Goal: Navigation & Orientation: Go to known website

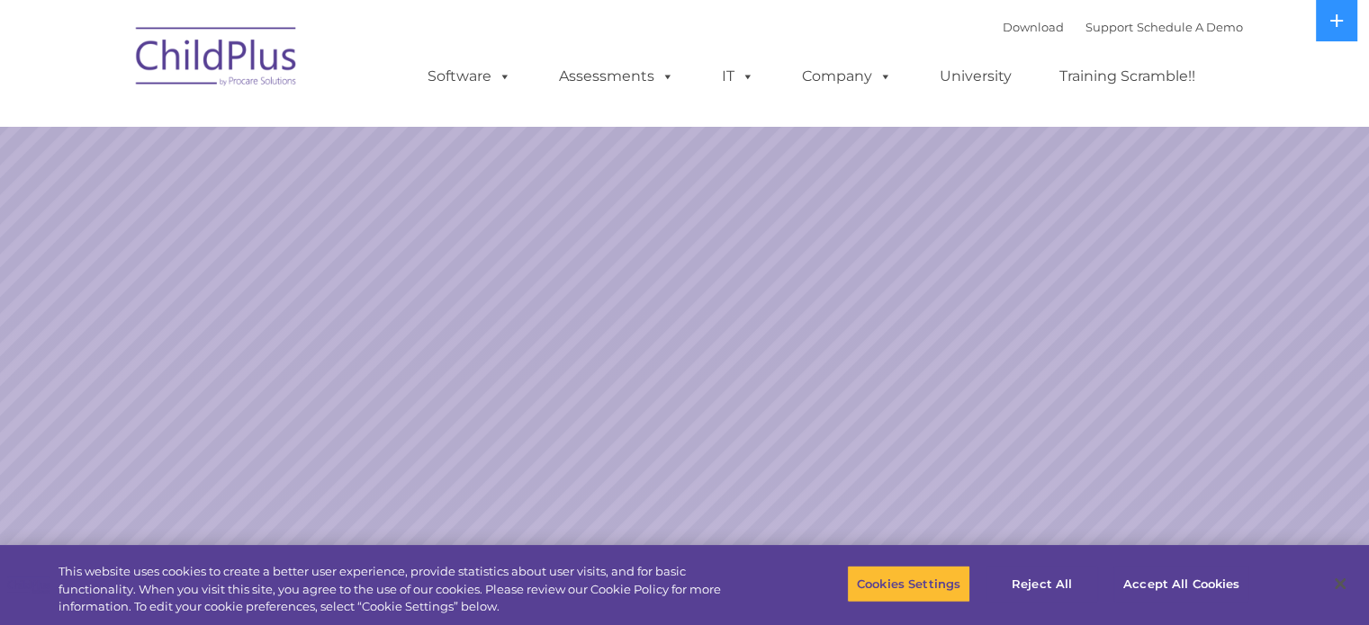
select select "MEDIUM"
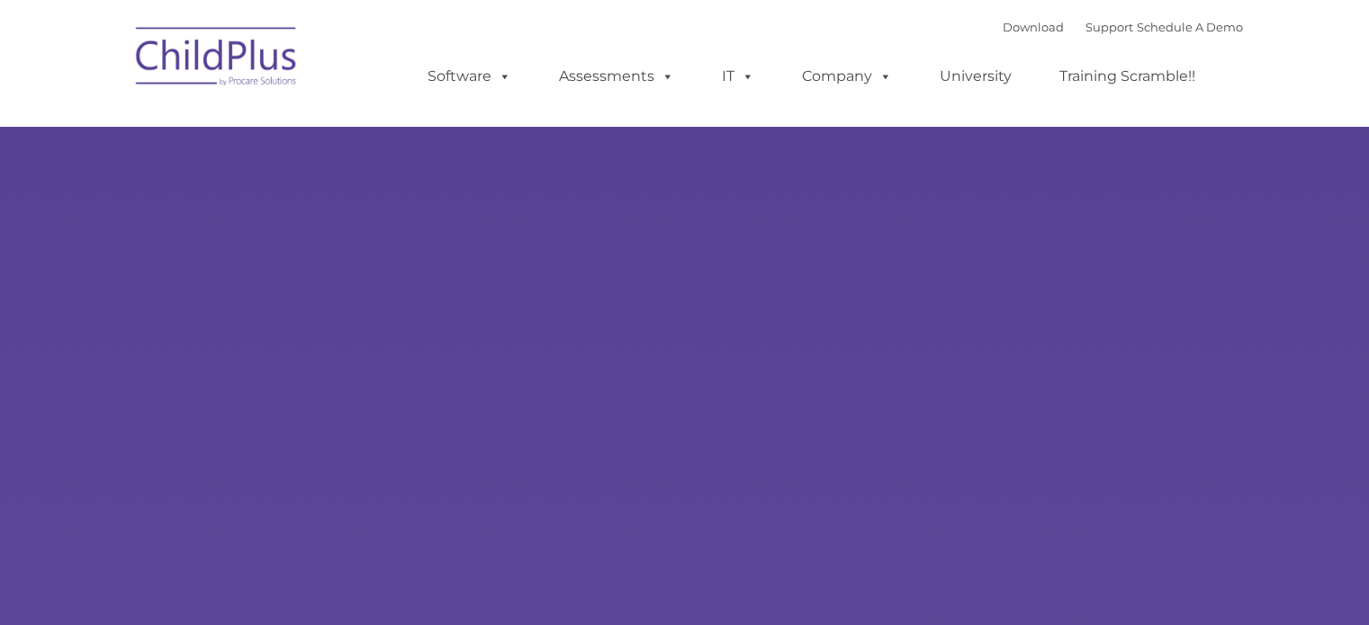
type input ""
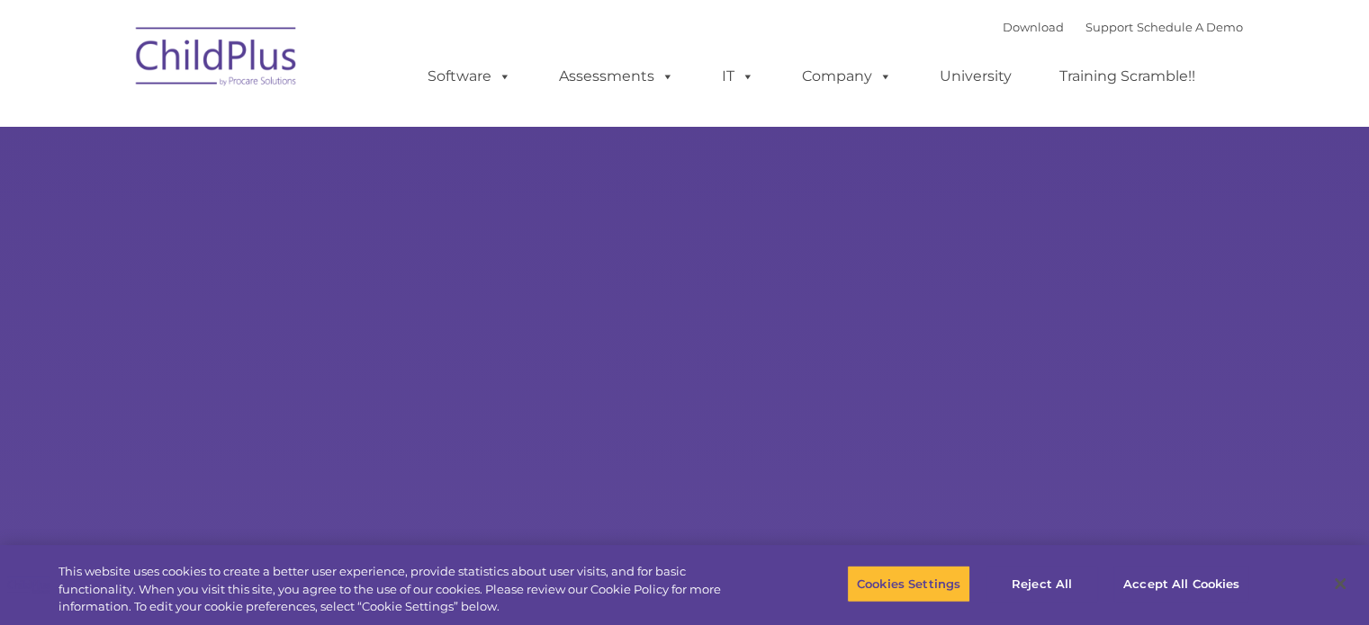
select select "MEDIUM"
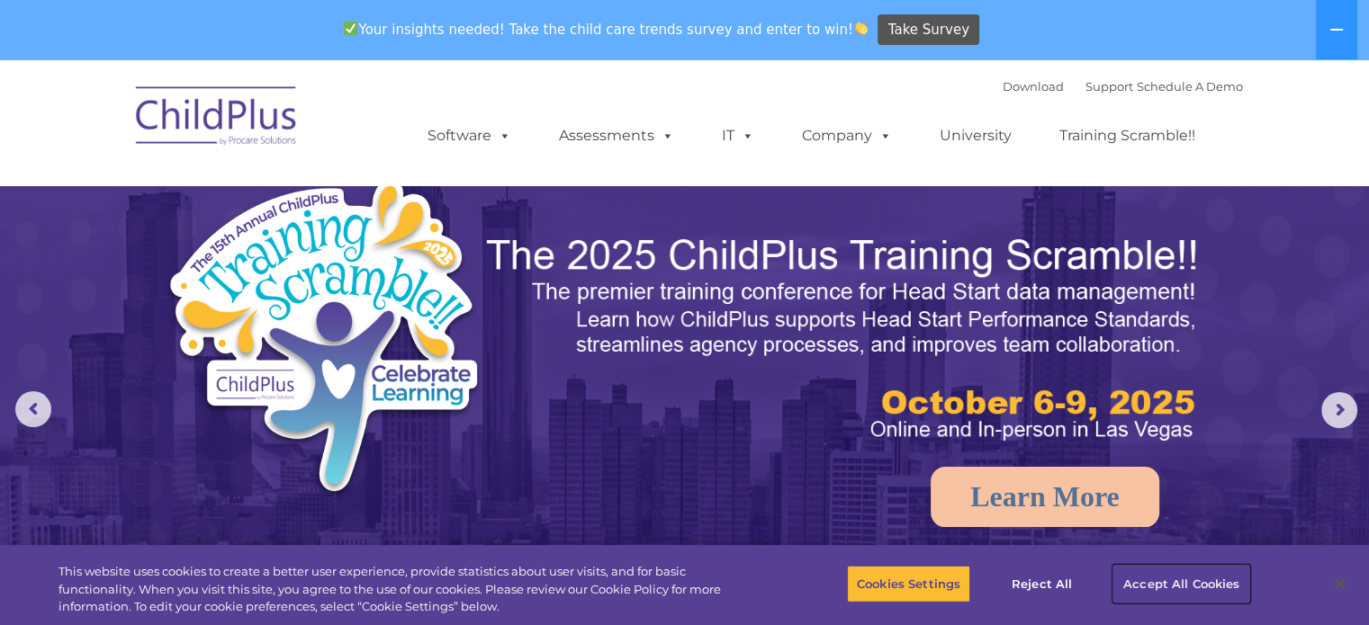
click at [1141, 585] on button "Accept All Cookies" at bounding box center [1181, 584] width 136 height 38
